Goal: Find specific page/section: Find specific page/section

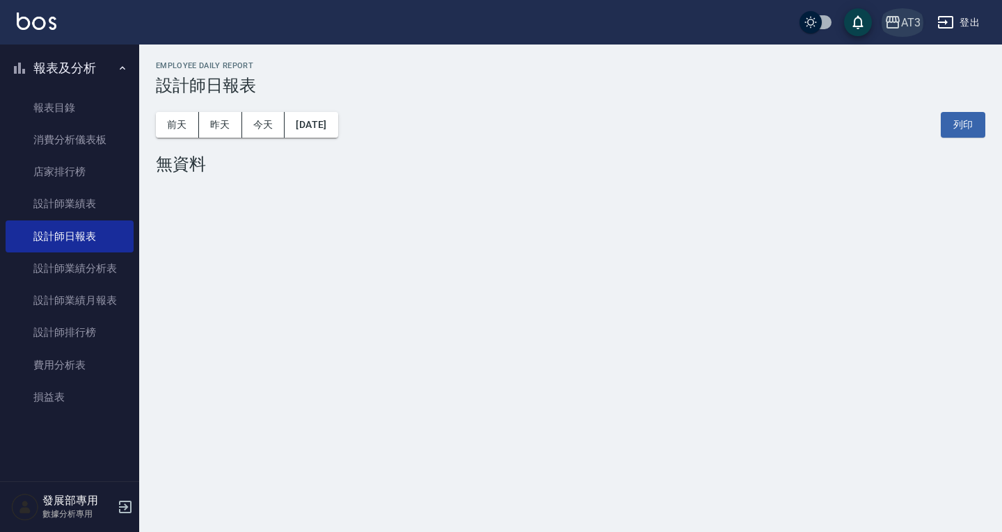
click at [902, 25] on div "AT3" at bounding box center [910, 22] width 19 height 17
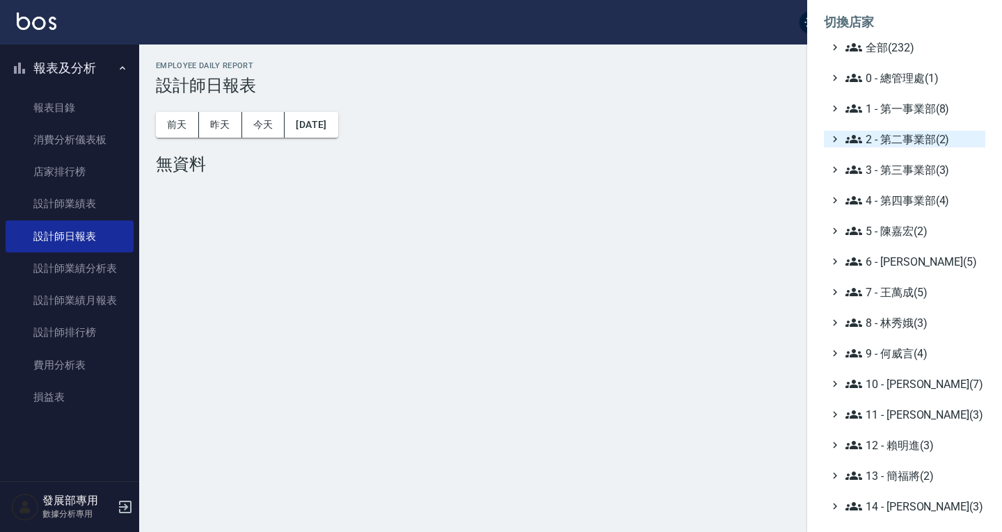
click at [902, 136] on span "2 - 第二事業部(2)" at bounding box center [912, 139] width 134 height 17
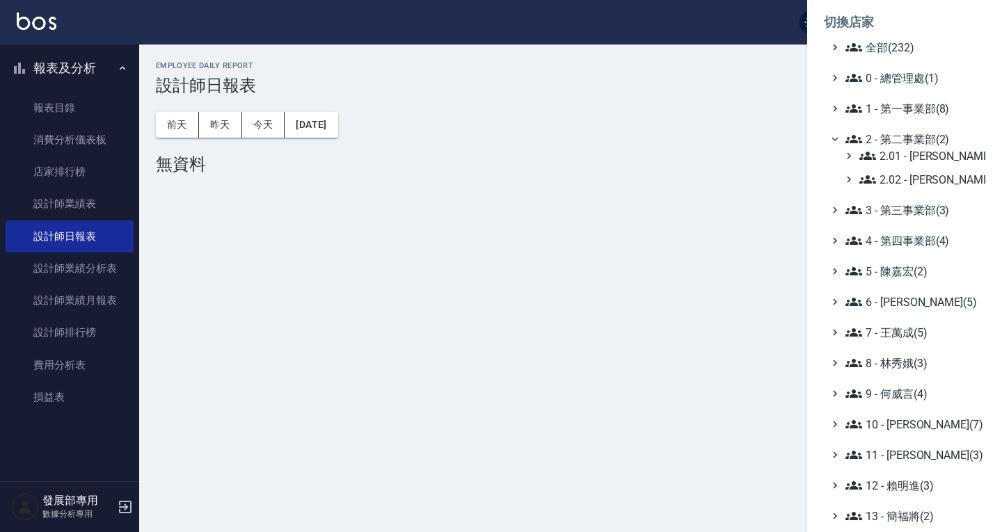
click at [902, 136] on span "2 - 第二事業部(2)" at bounding box center [912, 139] width 134 height 17
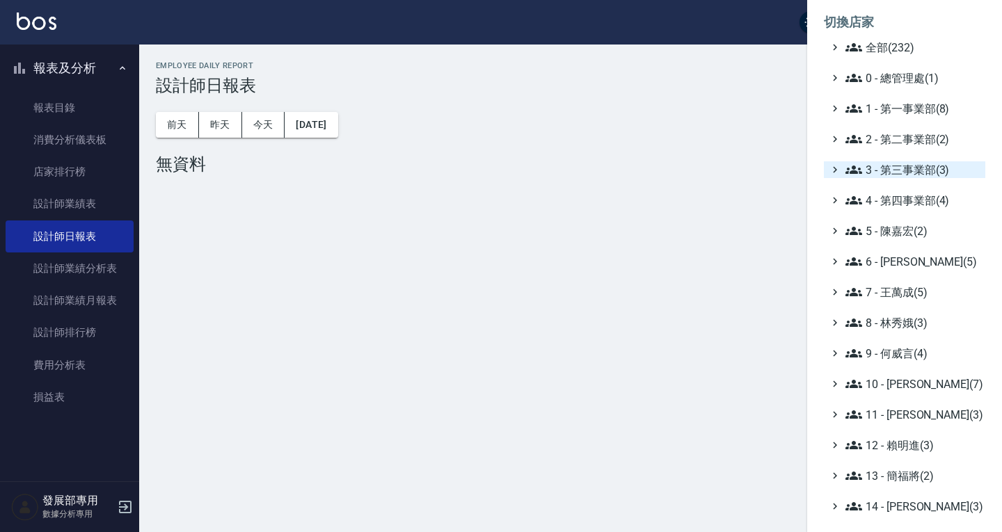
click at [900, 164] on span "3 - 第三事業部(3)" at bounding box center [912, 169] width 134 height 17
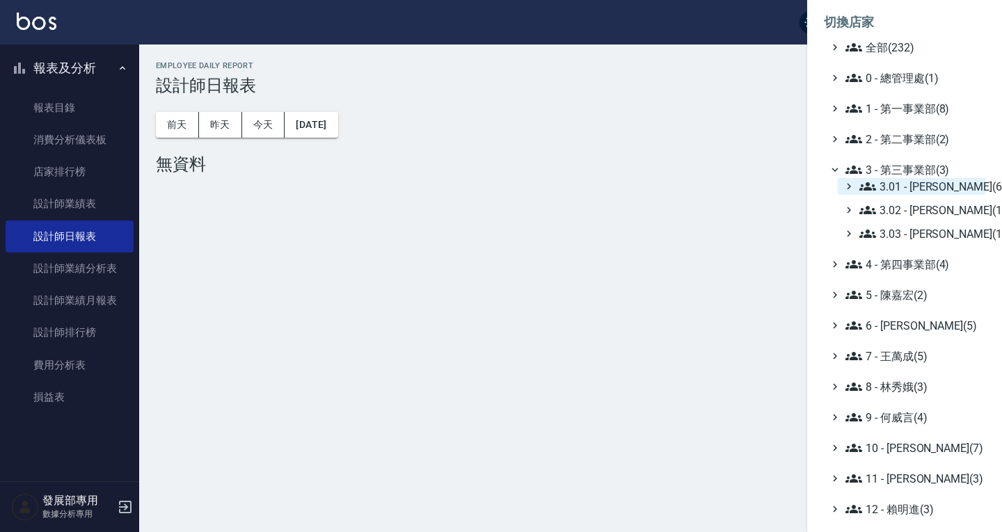
click at [903, 182] on span "3.01 - 蔡承翰(6)" at bounding box center [919, 186] width 120 height 17
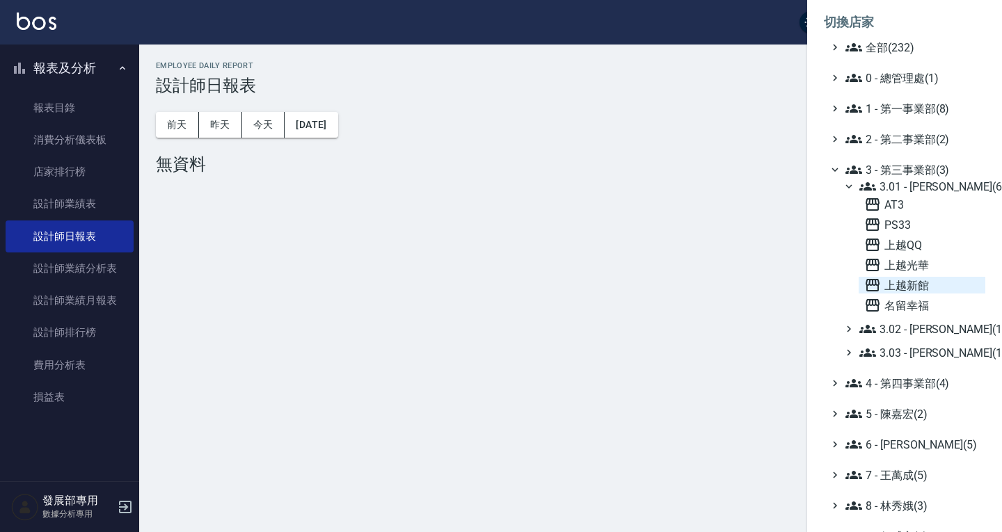
click at [902, 282] on span "上越新館" at bounding box center [922, 285] width 116 height 17
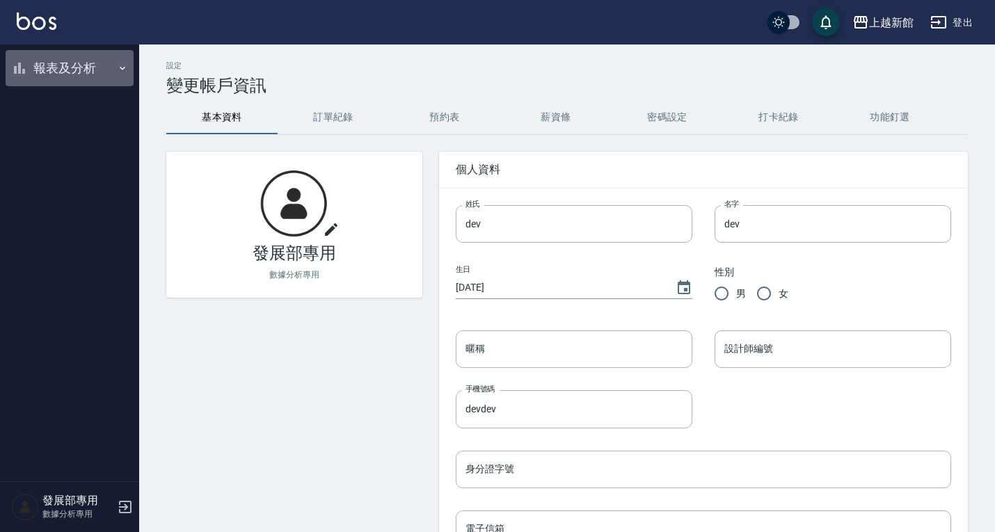
click at [80, 78] on button "報表及分析" at bounding box center [70, 68] width 128 height 36
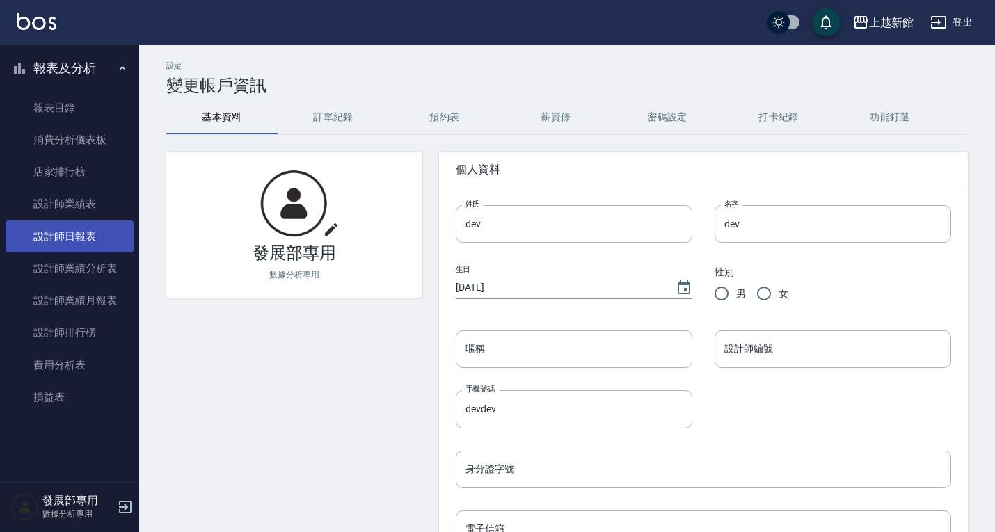
click at [83, 248] on link "設計師日報表" at bounding box center [70, 237] width 128 height 32
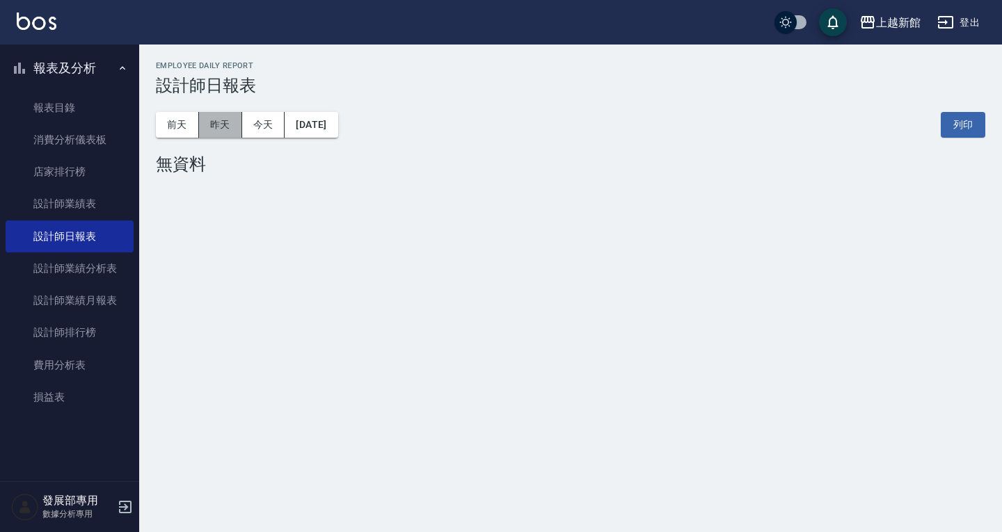
click at [216, 136] on button "昨天" at bounding box center [220, 125] width 43 height 26
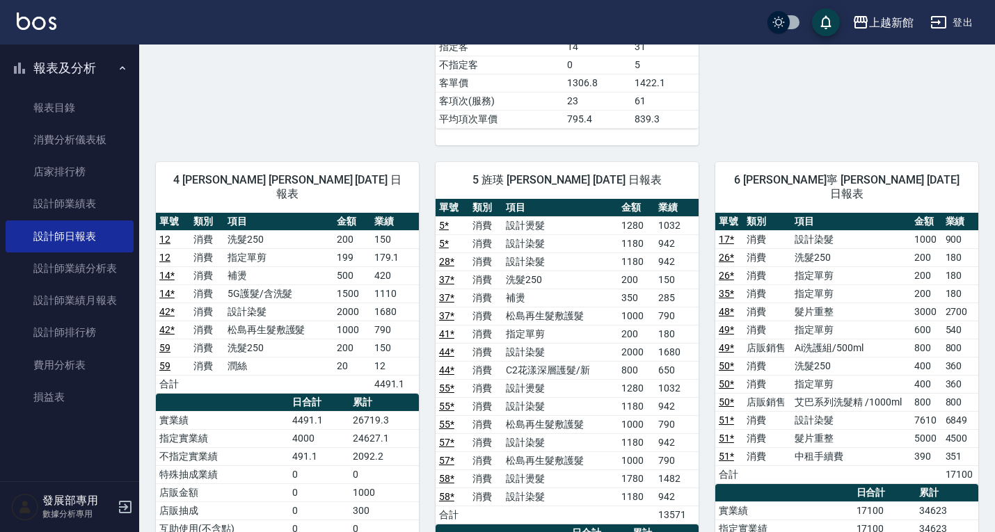
scroll to position [803, 0]
